Goal: Task Accomplishment & Management: Manage account settings

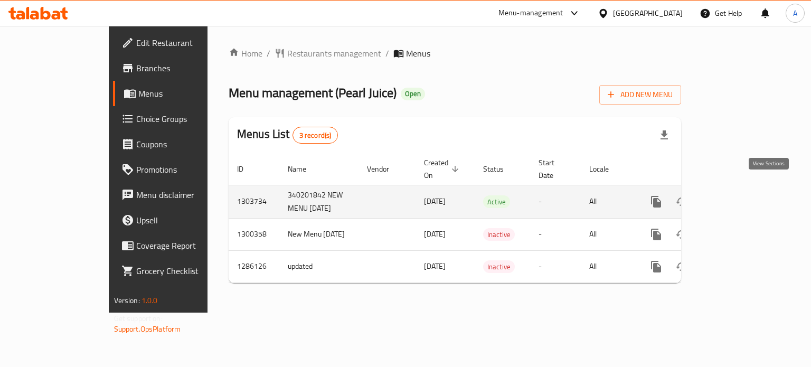
click at [737, 197] on icon "enhanced table" at bounding box center [732, 202] width 10 height 10
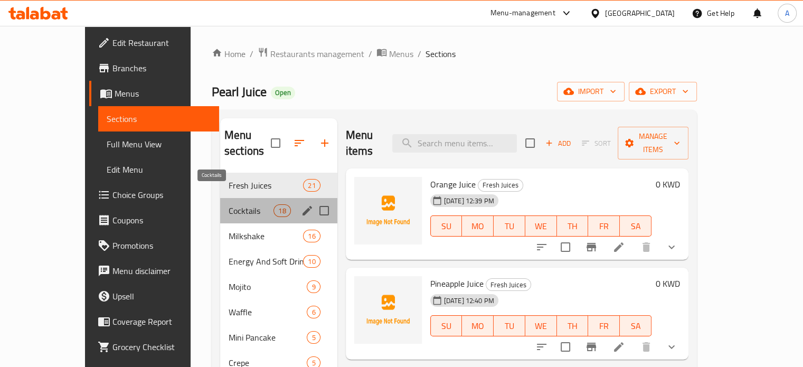
click at [229, 204] on span "Cocktails" at bounding box center [251, 210] width 45 height 13
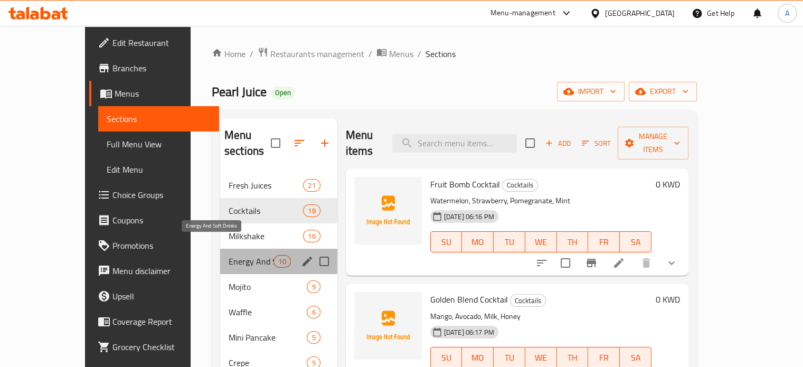
click at [229, 255] on span "Energy And Soft Drinks" at bounding box center [251, 261] width 45 height 13
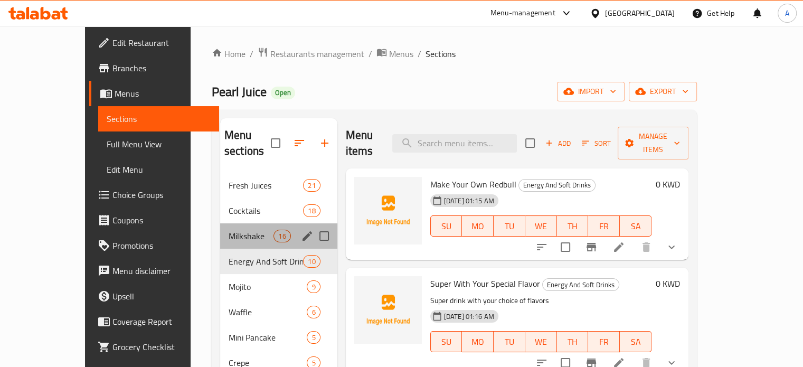
click at [220, 223] on div "Milkshake 16" at bounding box center [278, 235] width 117 height 25
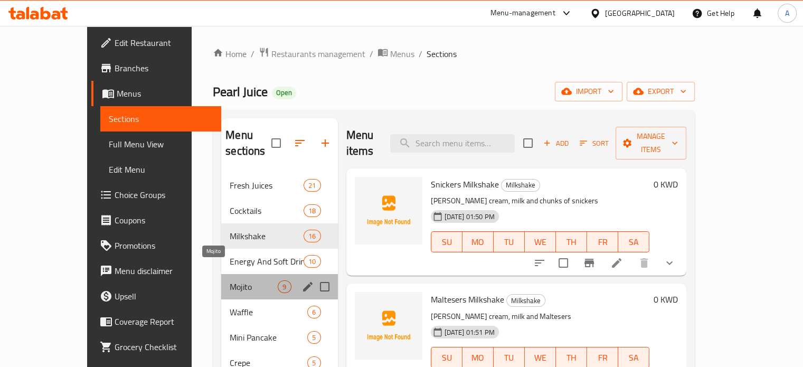
click at [230, 280] on span "Mojito" at bounding box center [254, 286] width 48 height 13
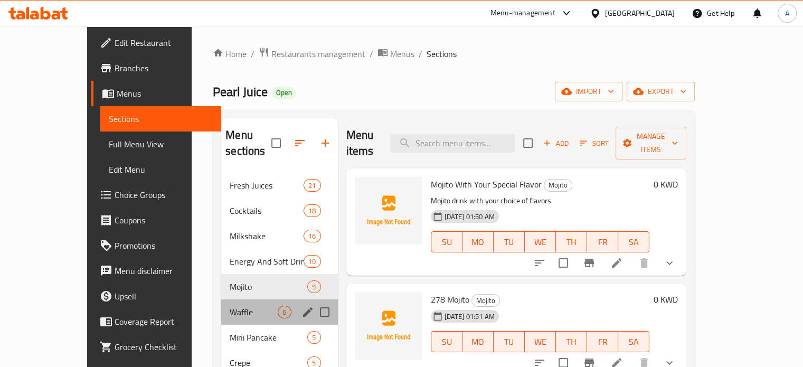
click at [226, 299] on div "Waffle 6" at bounding box center [279, 311] width 116 height 25
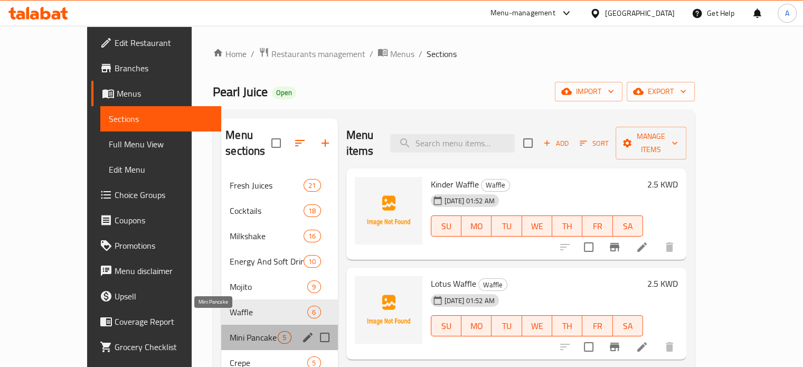
click at [230, 331] on span "Mini Pancake" at bounding box center [254, 337] width 48 height 13
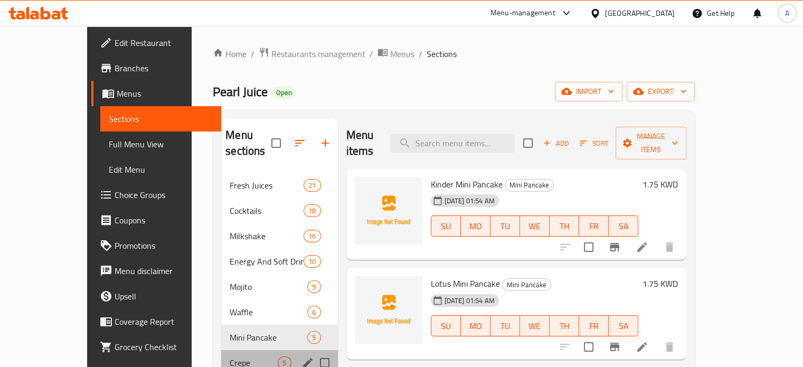
click at [222, 350] on div "Crepe 5" at bounding box center [279, 362] width 116 height 25
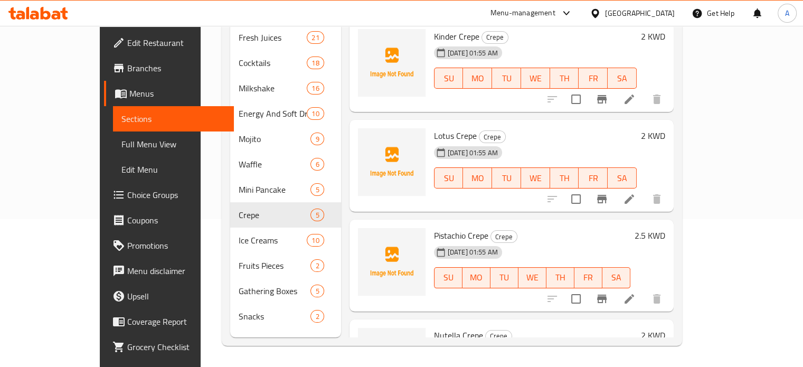
scroll to position [127, 0]
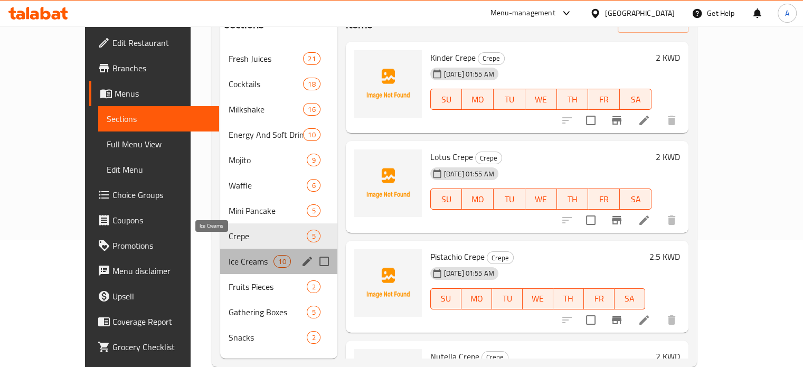
click at [229, 255] on span "Ice Creams" at bounding box center [251, 261] width 45 height 13
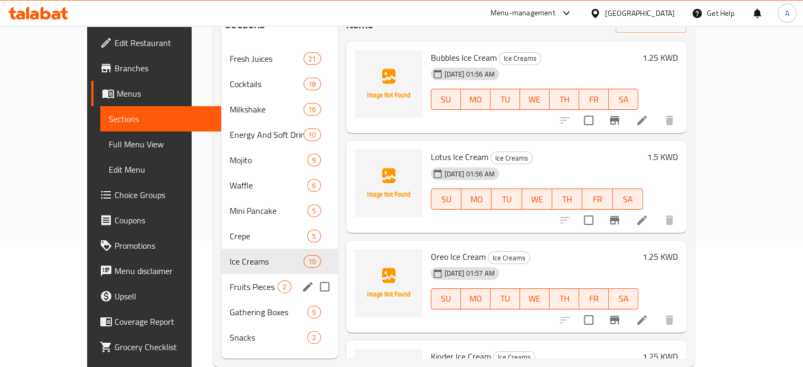
drag, startPoint x: 198, startPoint y: 251, endPoint x: 205, endPoint y: 278, distance: 28.3
click at [221, 278] on div "Fresh Juices 21 Cocktails 18 Milkshake 16 Energy And Soft Drinks 10 Mojito 9 Wa…" at bounding box center [279, 198] width 116 height 304
click at [221, 278] on div "Fruits Pieces 2" at bounding box center [279, 286] width 116 height 25
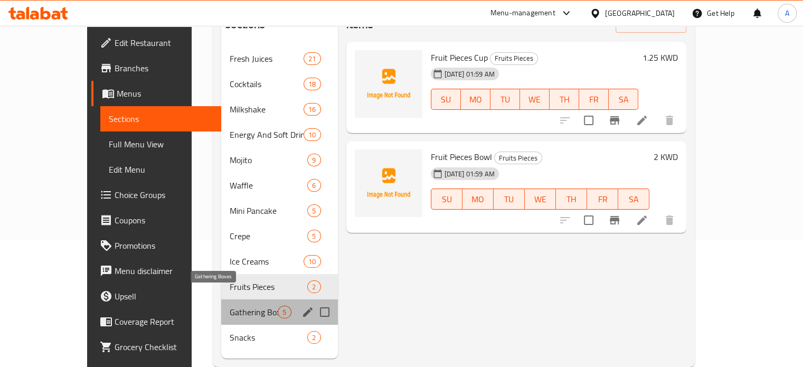
click at [230, 306] on span "Gathering Boxes" at bounding box center [254, 312] width 48 height 13
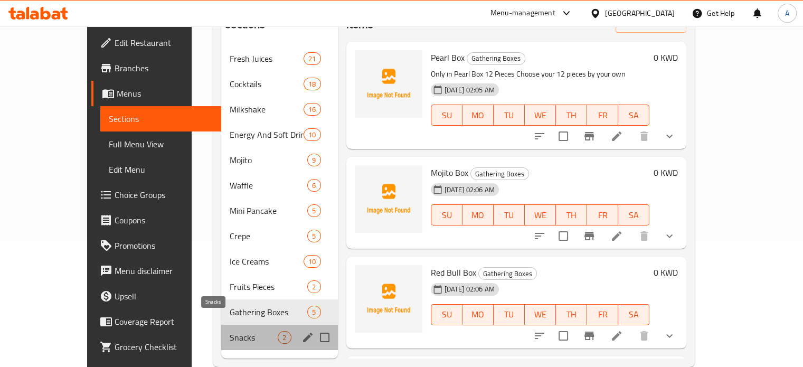
click at [230, 331] on span "Snacks" at bounding box center [254, 337] width 48 height 13
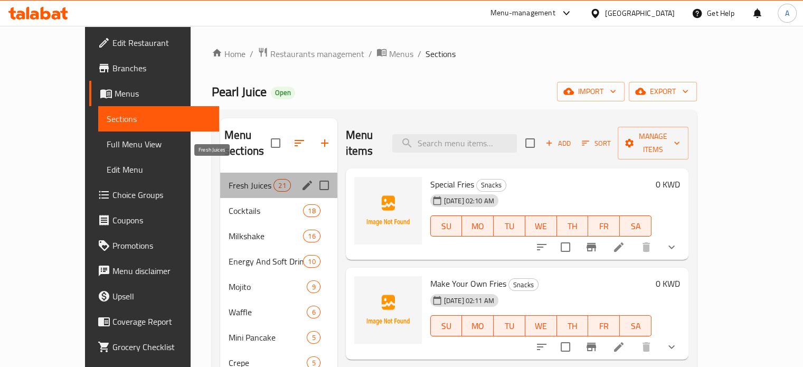
click at [229, 179] on span "Fresh Juices" at bounding box center [251, 185] width 45 height 13
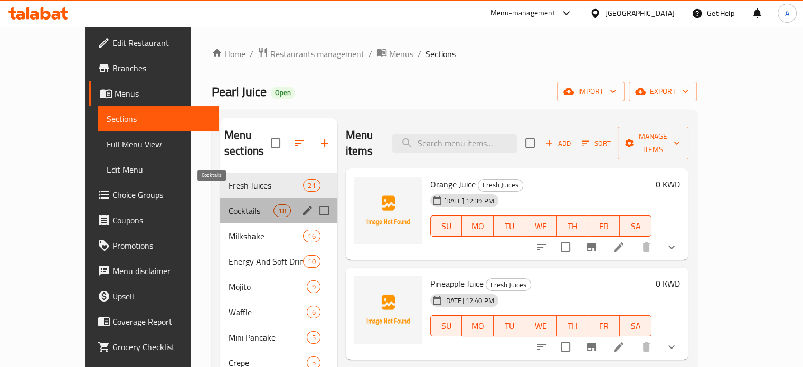
click at [229, 204] on span "Cocktails" at bounding box center [251, 210] width 45 height 13
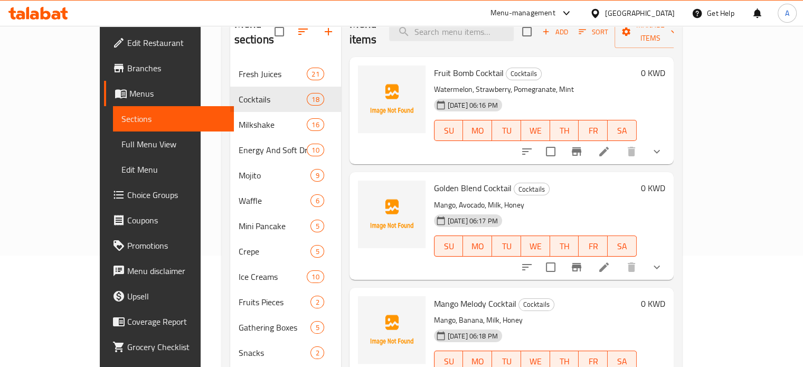
scroll to position [116, 0]
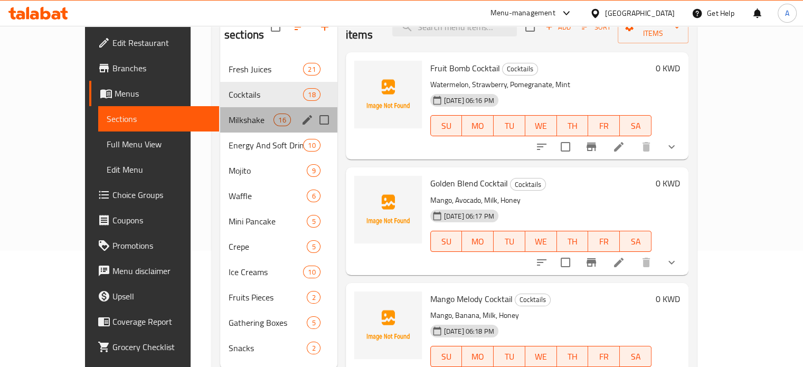
click at [220, 107] on div "Milkshake 16" at bounding box center [278, 119] width 117 height 25
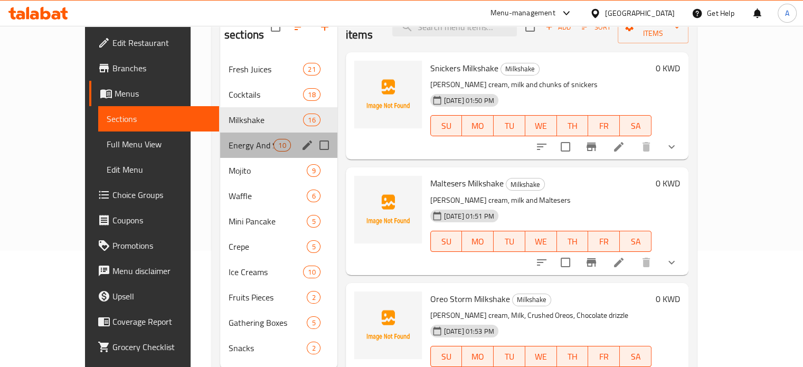
click at [220, 132] on div "Energy And Soft Drinks 10" at bounding box center [278, 144] width 117 height 25
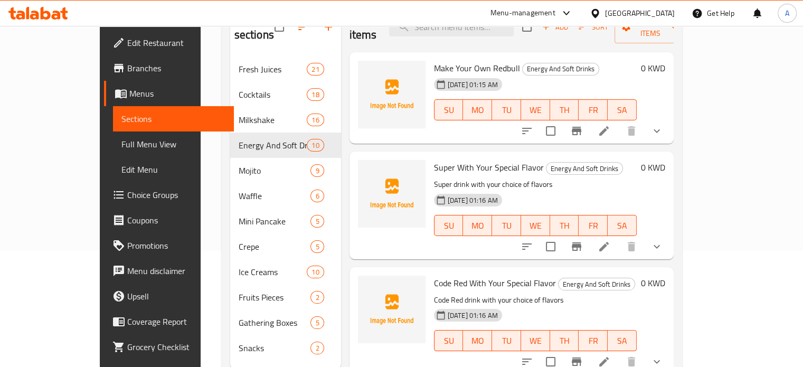
scroll to position [148, 0]
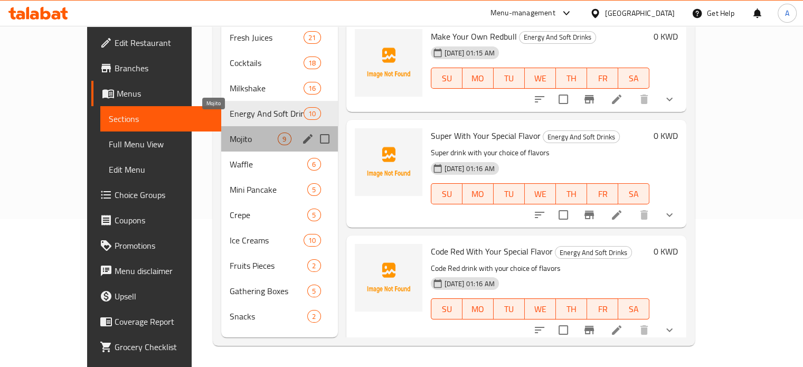
click at [230, 132] on span "Mojito" at bounding box center [254, 138] width 48 height 13
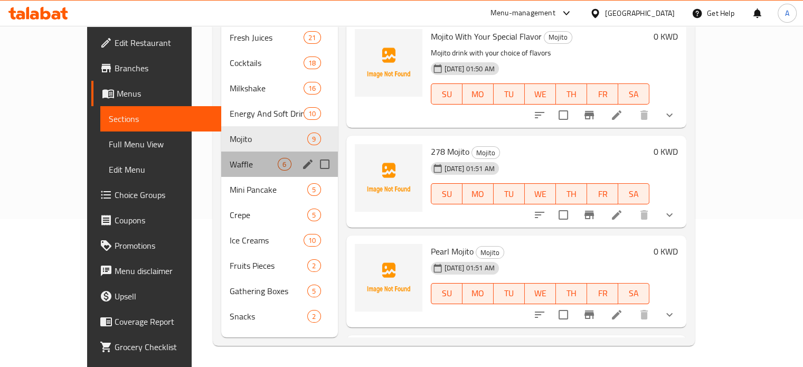
click at [221, 151] on div "Waffle 6" at bounding box center [279, 163] width 116 height 25
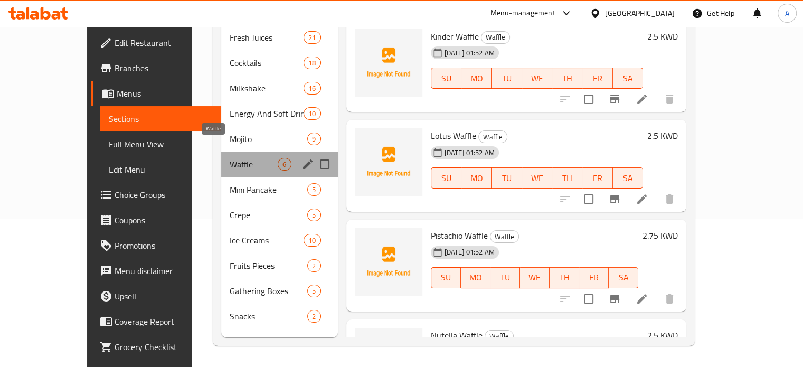
click at [230, 158] on span "Waffle" at bounding box center [254, 164] width 48 height 13
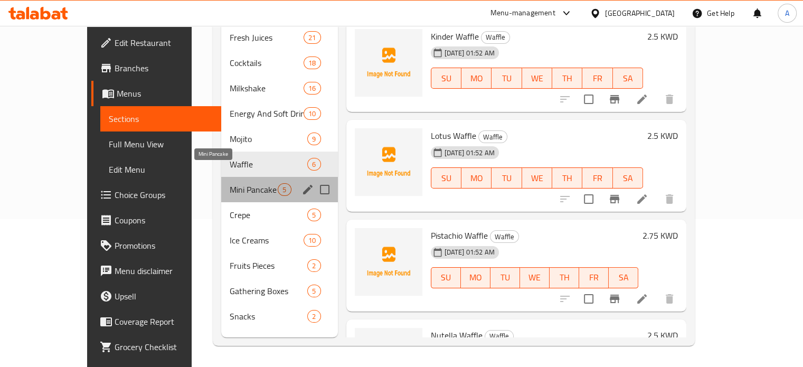
click at [230, 183] on span "Mini Pancake" at bounding box center [254, 189] width 48 height 13
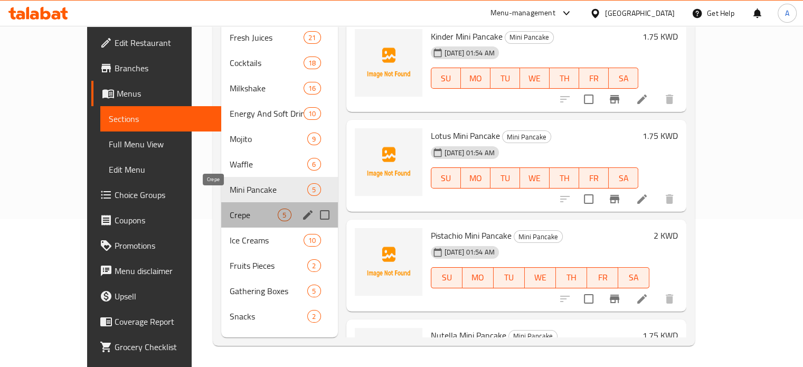
click at [230, 209] on span "Crepe" at bounding box center [254, 215] width 48 height 13
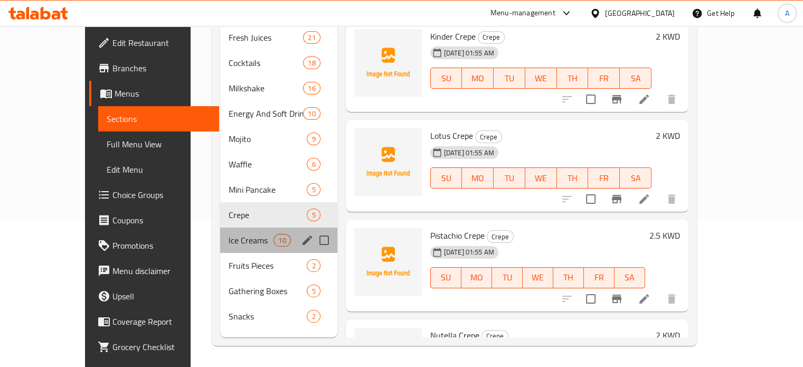
click at [220, 228] on div "Ice Creams 10" at bounding box center [278, 240] width 117 height 25
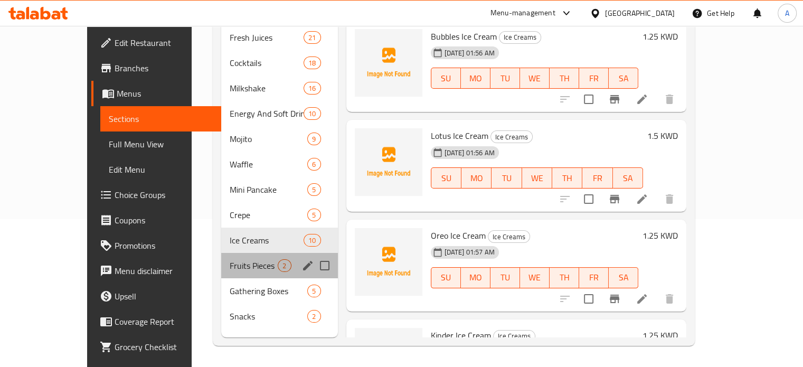
click at [221, 253] on div "Fruits Pieces 2" at bounding box center [279, 265] width 116 height 25
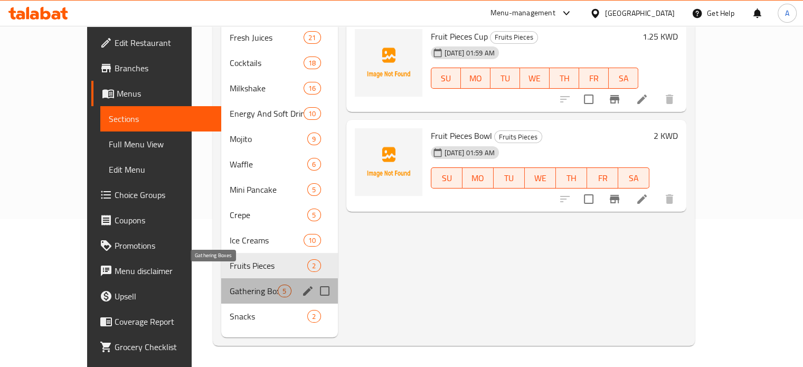
click at [230, 285] on span "Gathering Boxes" at bounding box center [254, 291] width 48 height 13
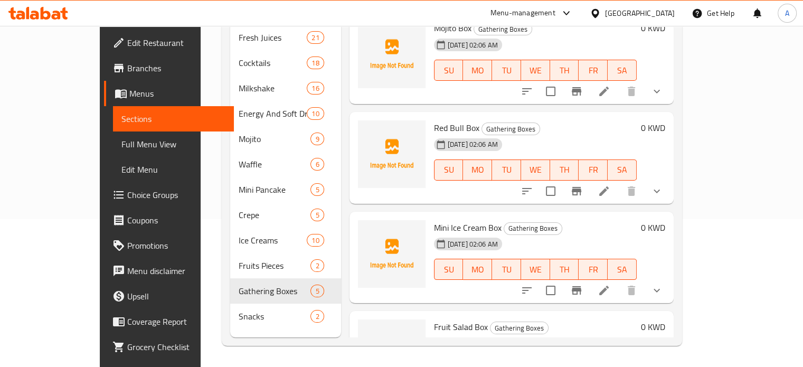
scroll to position [146, 0]
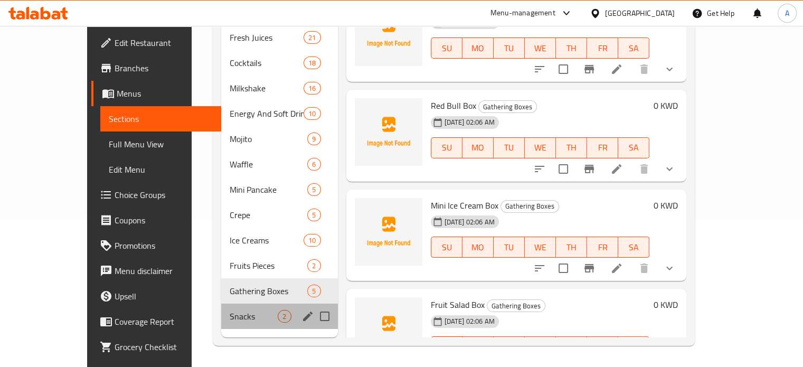
click at [221, 304] on div "Snacks 2" at bounding box center [279, 316] width 116 height 25
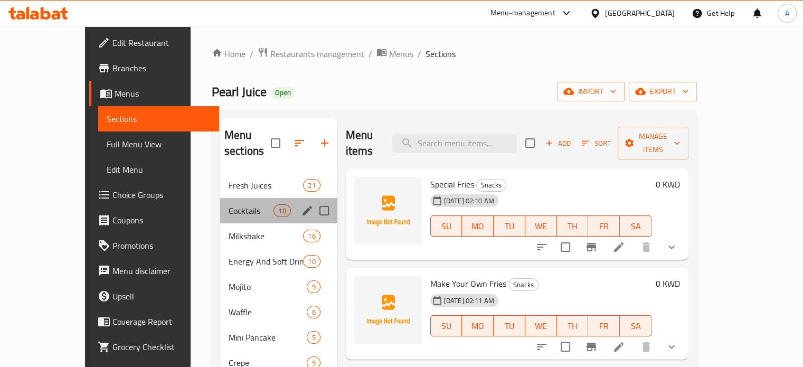
click at [220, 198] on div "Cocktails 18" at bounding box center [278, 210] width 117 height 25
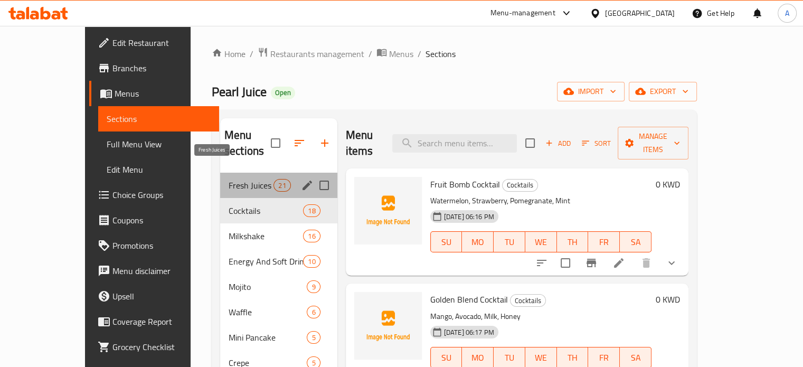
click at [229, 179] on span "Fresh Juices" at bounding box center [251, 185] width 45 height 13
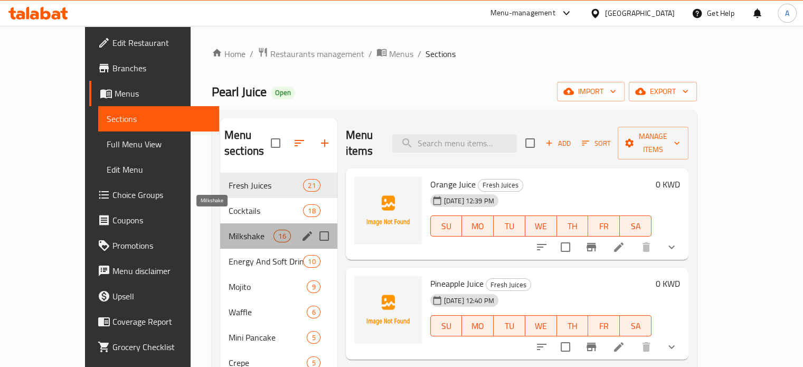
click at [229, 230] on span "Milkshake" at bounding box center [251, 236] width 45 height 13
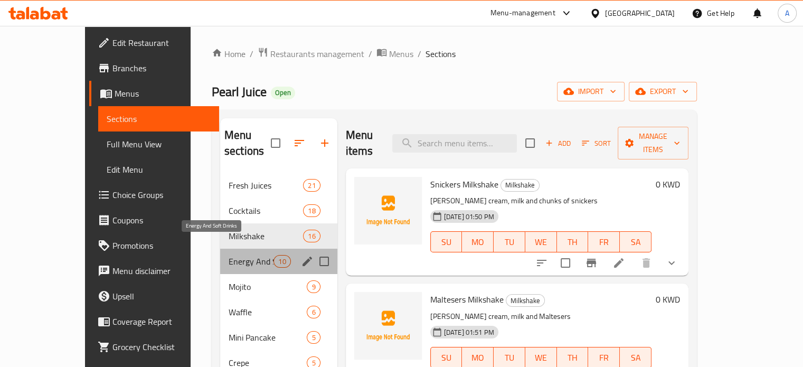
click at [229, 255] on span "Energy And Soft Drinks" at bounding box center [251, 261] width 45 height 13
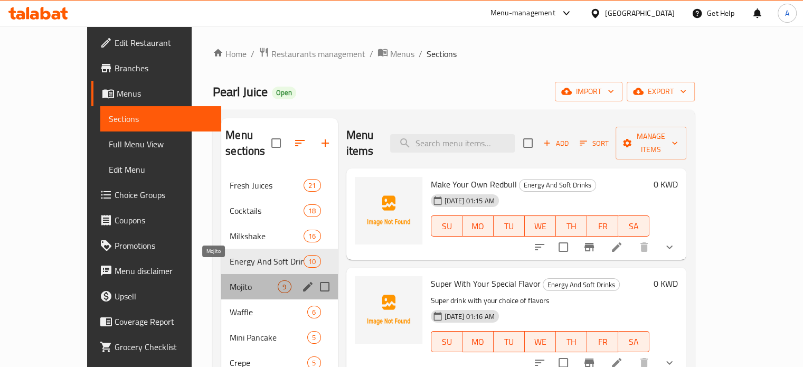
click at [230, 280] on span "Mojito" at bounding box center [254, 286] width 48 height 13
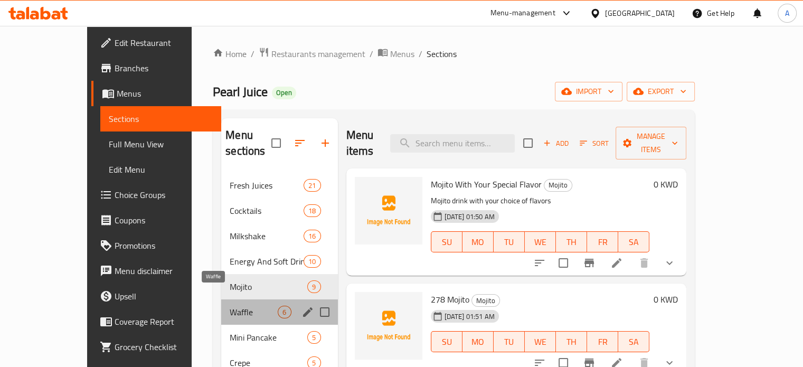
click at [230, 306] on span "Waffle" at bounding box center [254, 312] width 48 height 13
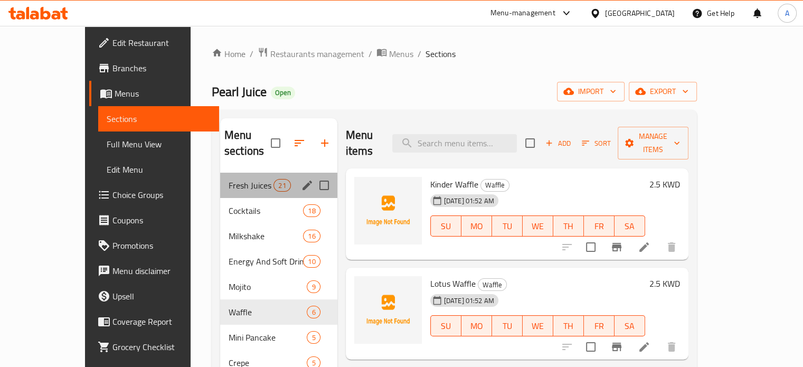
click at [255, 175] on div "Fresh Juices 21" at bounding box center [278, 185] width 117 height 25
